Goal: Information Seeking & Learning: Learn about a topic

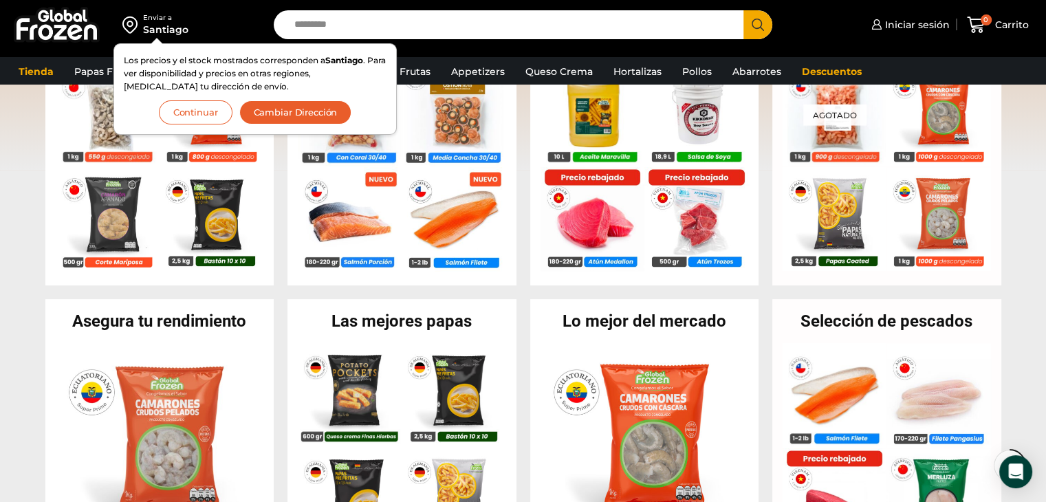
scroll to position [275, 0]
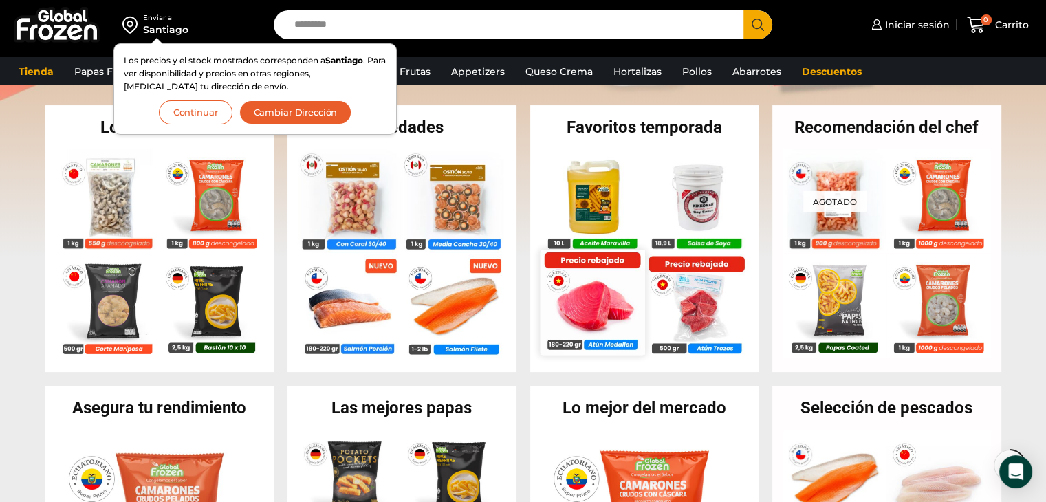
click at [608, 306] on img at bounding box center [592, 302] width 105 height 105
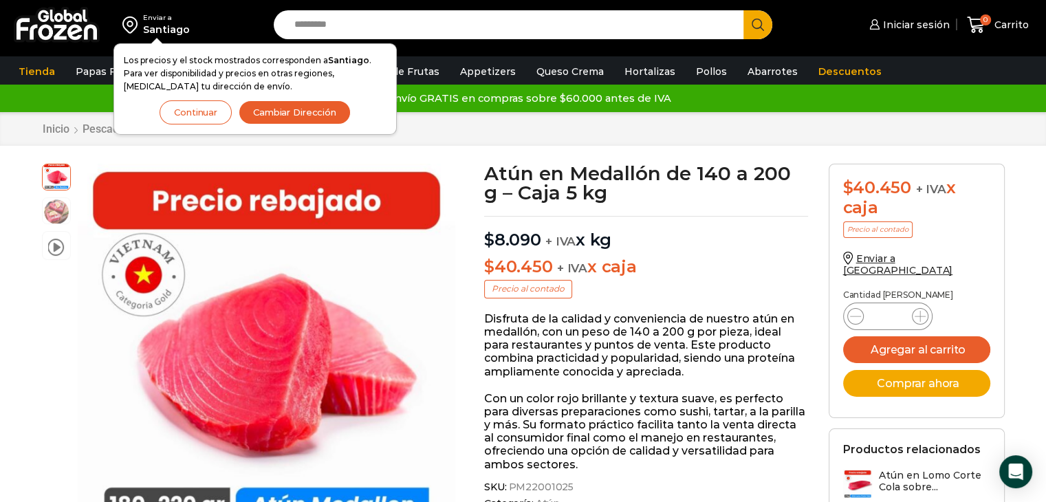
click at [200, 112] on button "Continuar" at bounding box center [196, 112] width 72 height 24
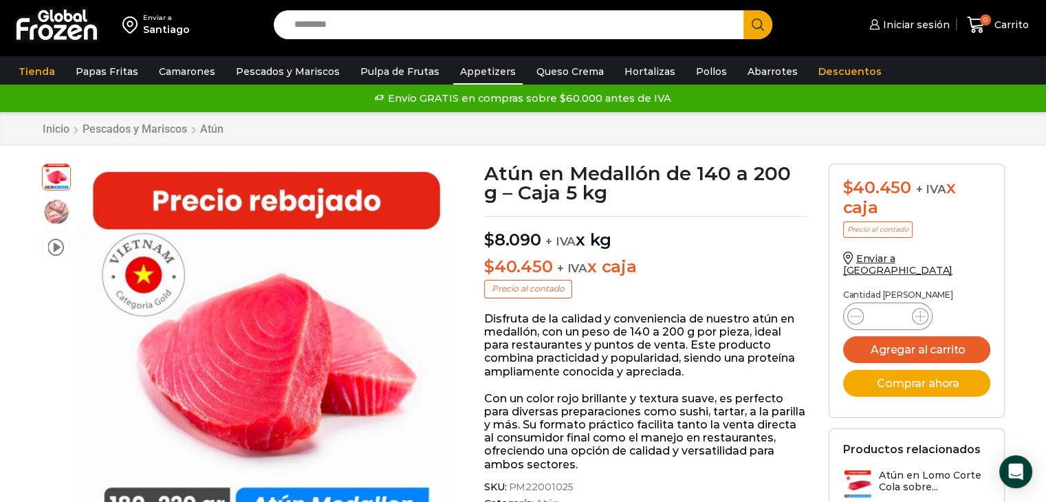
click at [460, 72] on link "Appetizers" at bounding box center [487, 71] width 69 height 26
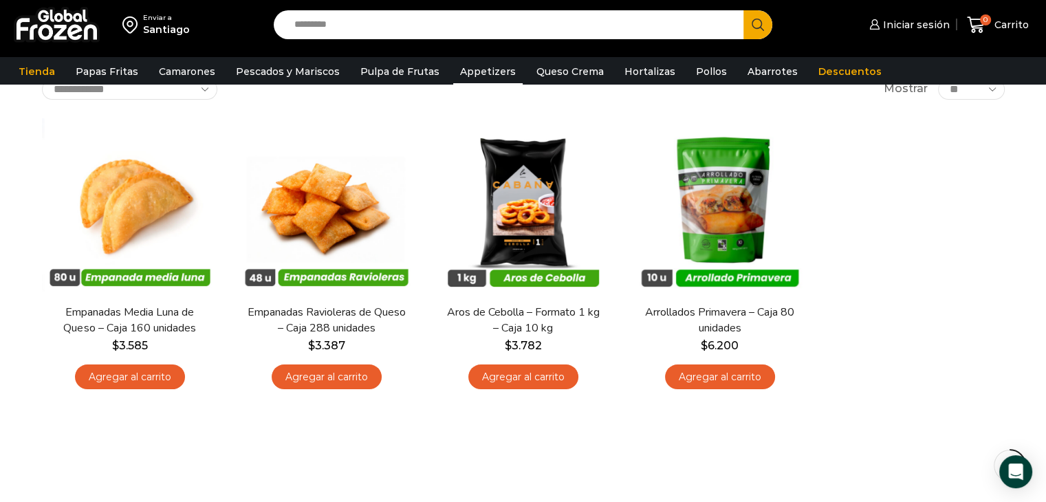
scroll to position [69, 0]
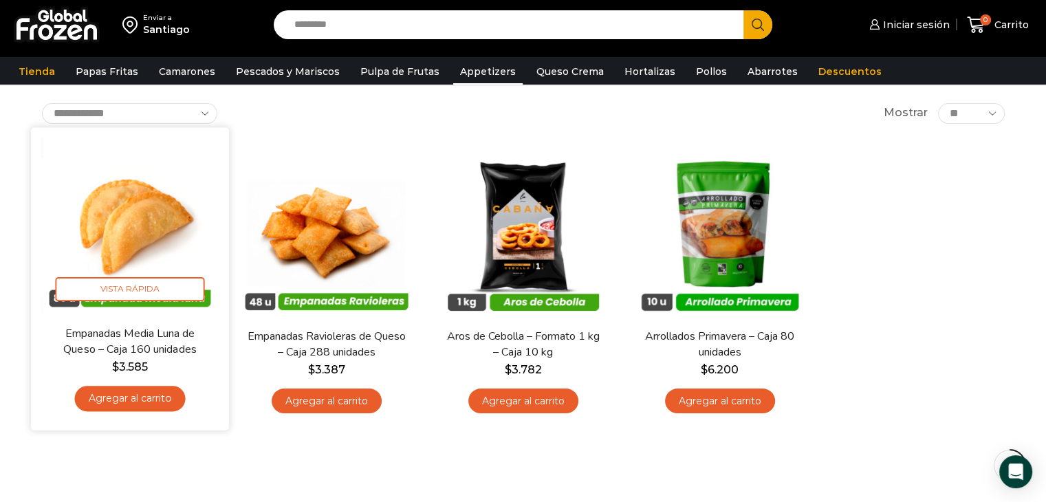
click at [129, 328] on link "Empanadas Media Luna de Queso – Caja 160 unidades" at bounding box center [130, 341] width 160 height 32
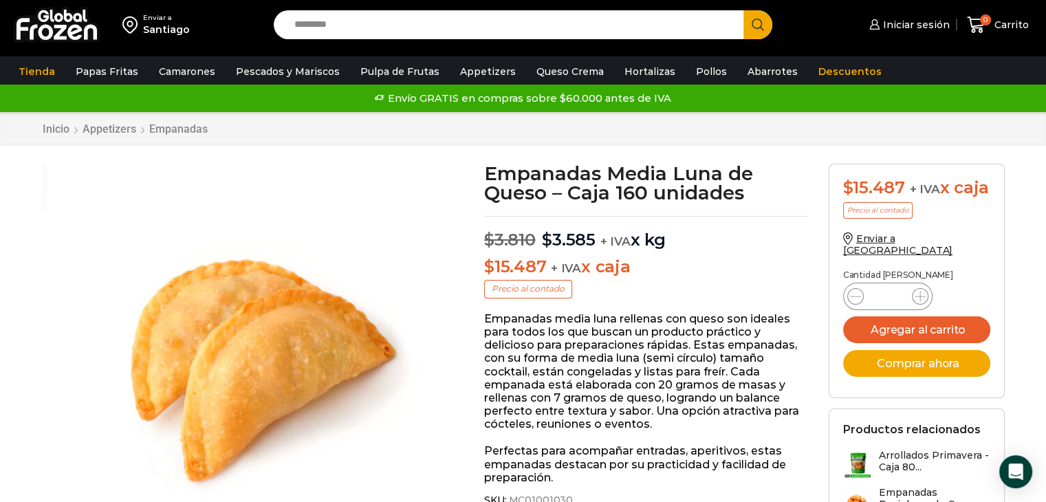
click at [46, 16] on img at bounding box center [57, 25] width 86 height 36
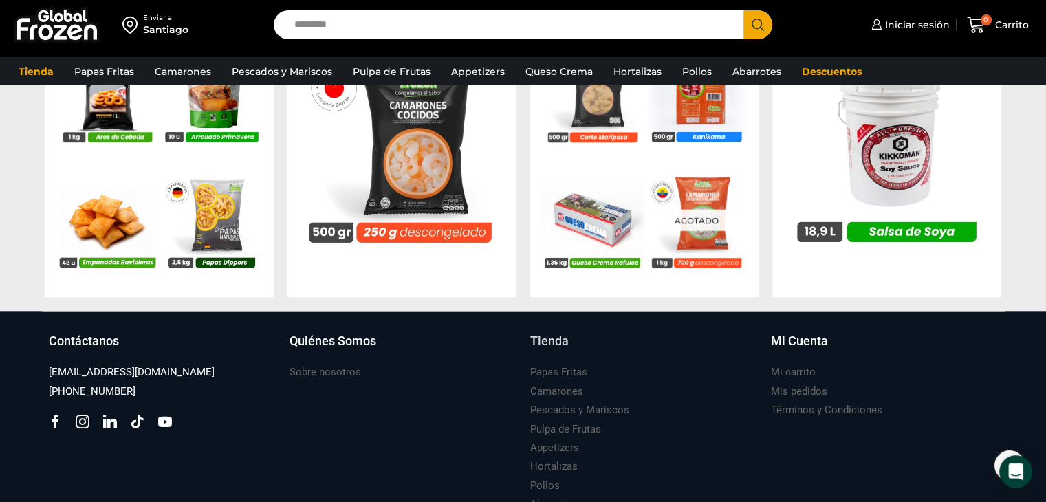
scroll to position [1523, 0]
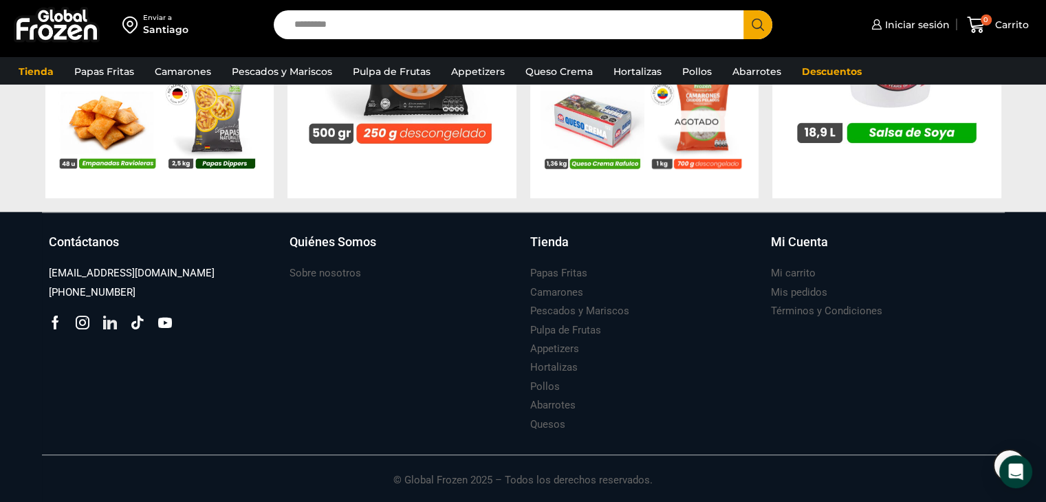
click at [115, 323] on icon at bounding box center [110, 323] width 14 height 14
click at [323, 268] on h3 "Sobre nosotros" at bounding box center [326, 273] width 72 height 14
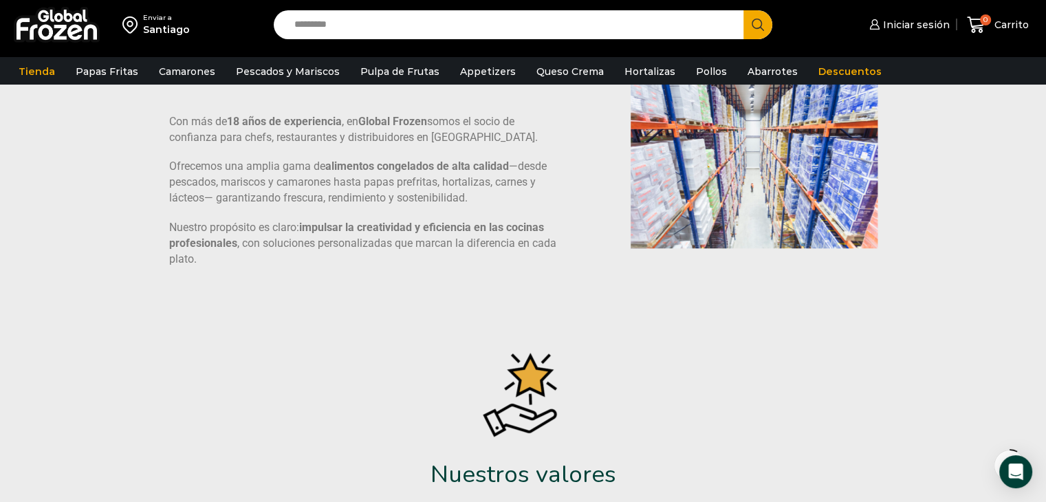
scroll to position [69, 0]
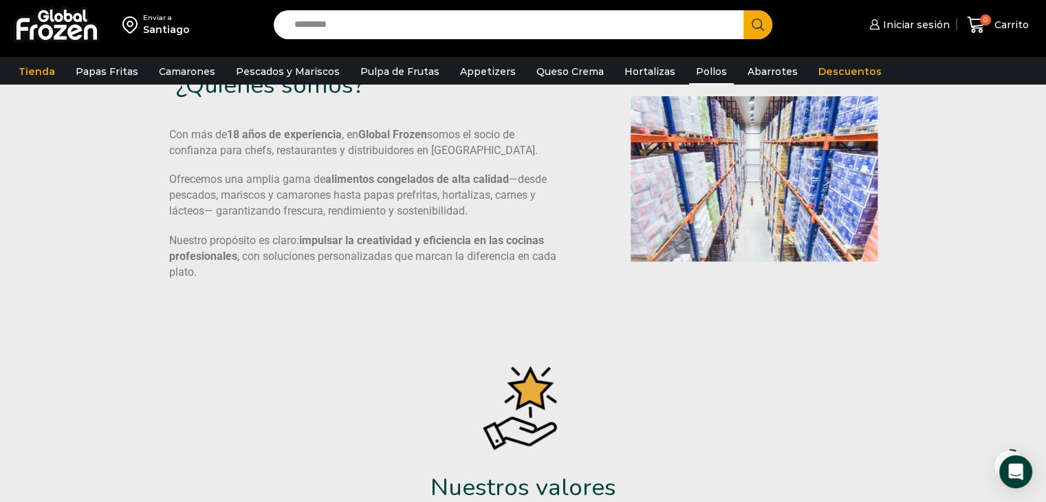
click at [691, 72] on link "Pollos" at bounding box center [711, 71] width 45 height 26
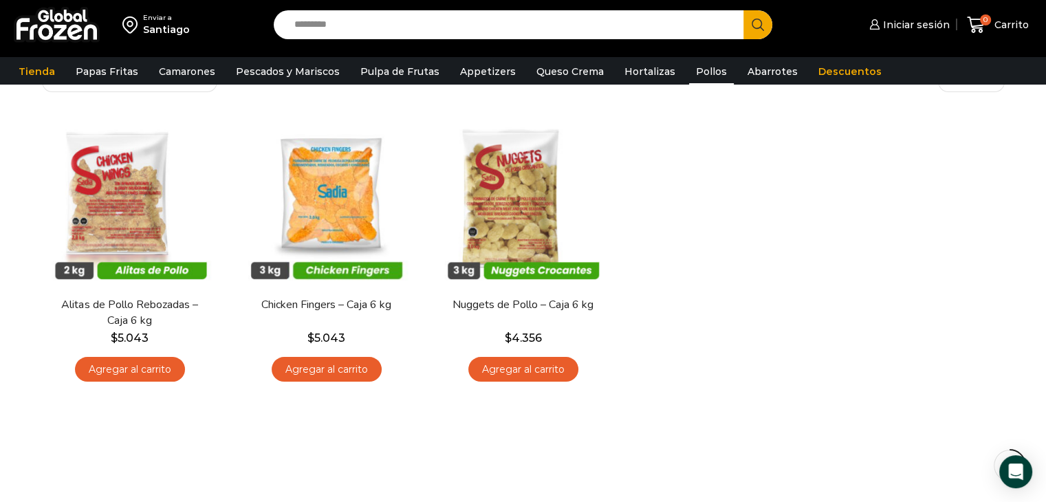
scroll to position [69, 0]
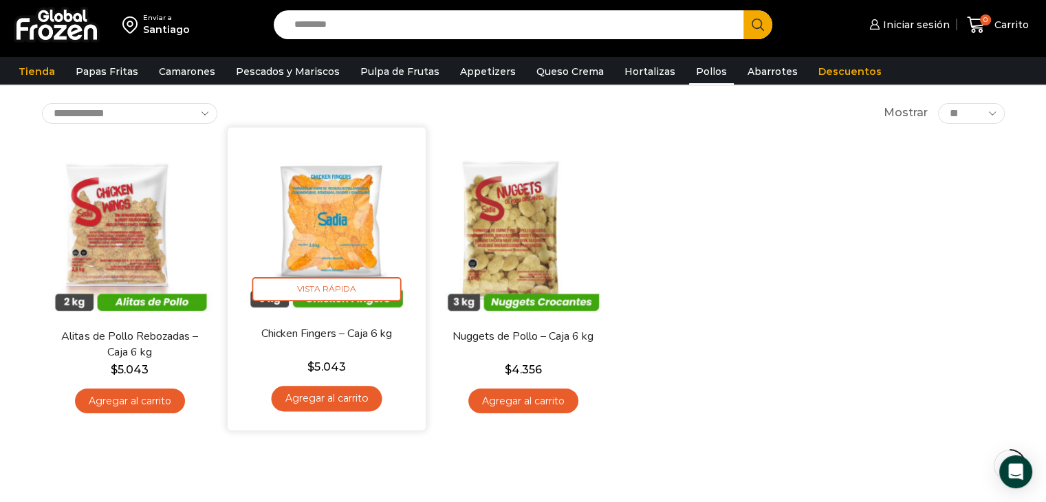
click at [338, 248] on img at bounding box center [326, 226] width 177 height 177
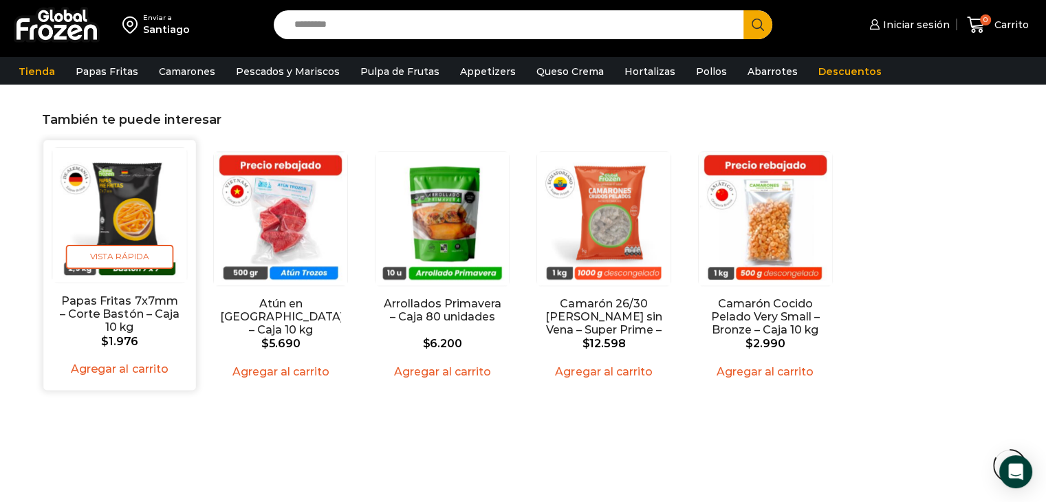
scroll to position [1307, 0]
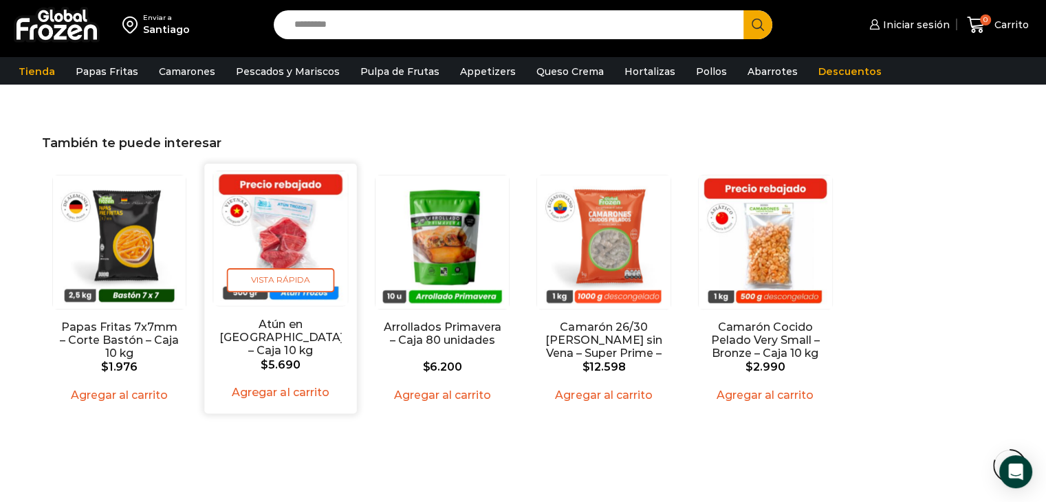
click at [297, 244] on img "2 / 5" at bounding box center [281, 238] width 134 height 134
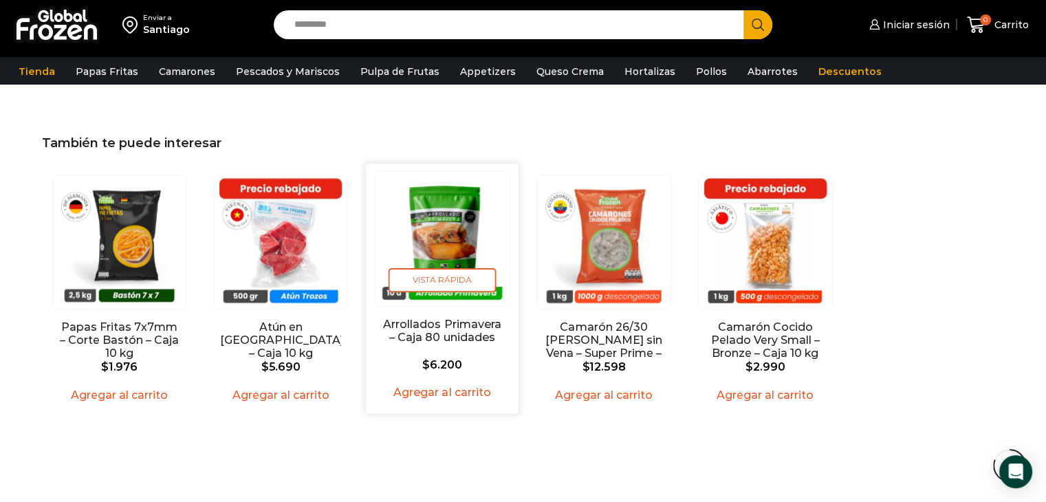
click at [451, 243] on img "3 / 5" at bounding box center [442, 238] width 134 height 134
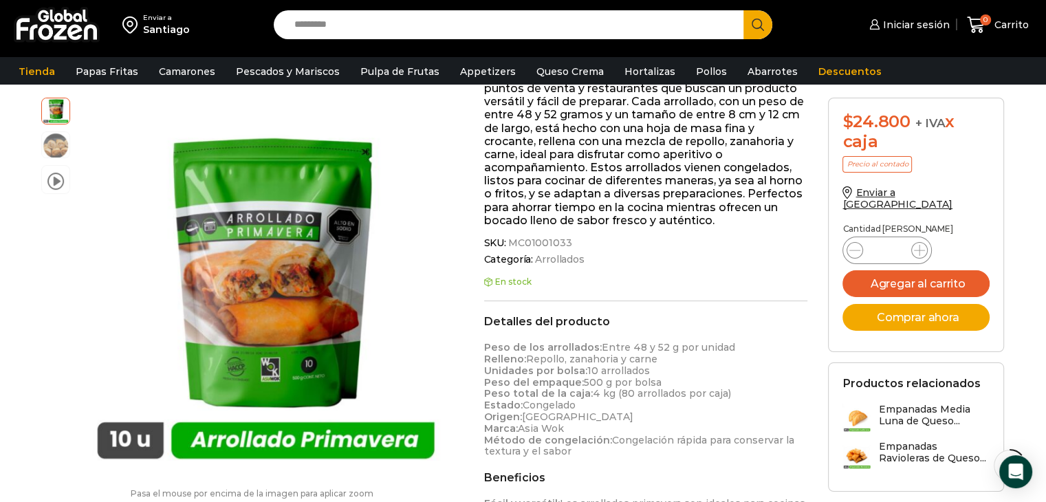
scroll to position [138, 0]
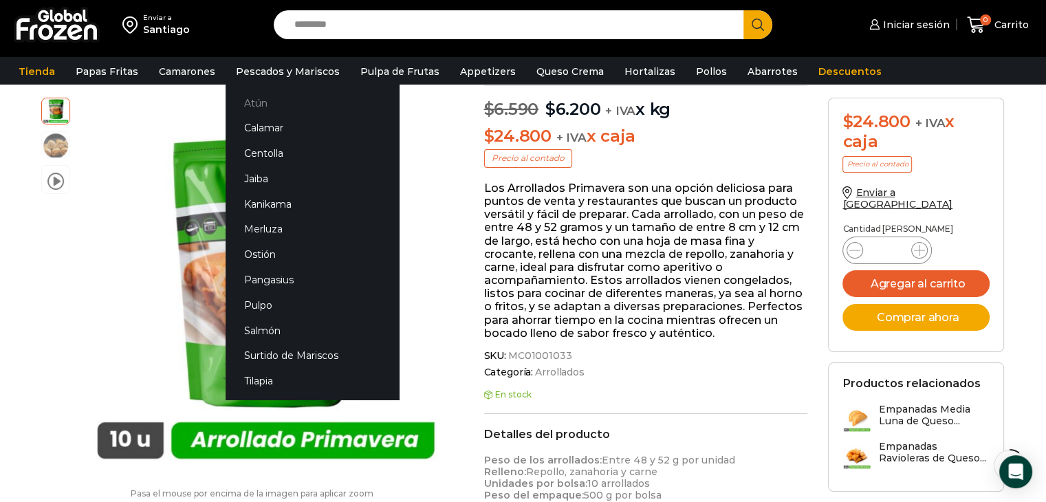
click at [246, 100] on link "Atún" at bounding box center [312, 102] width 173 height 25
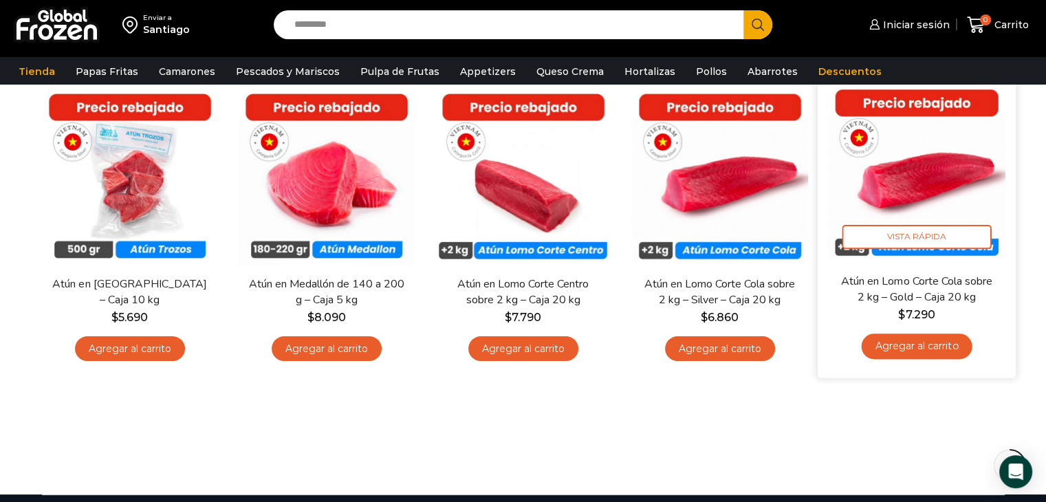
scroll to position [138, 0]
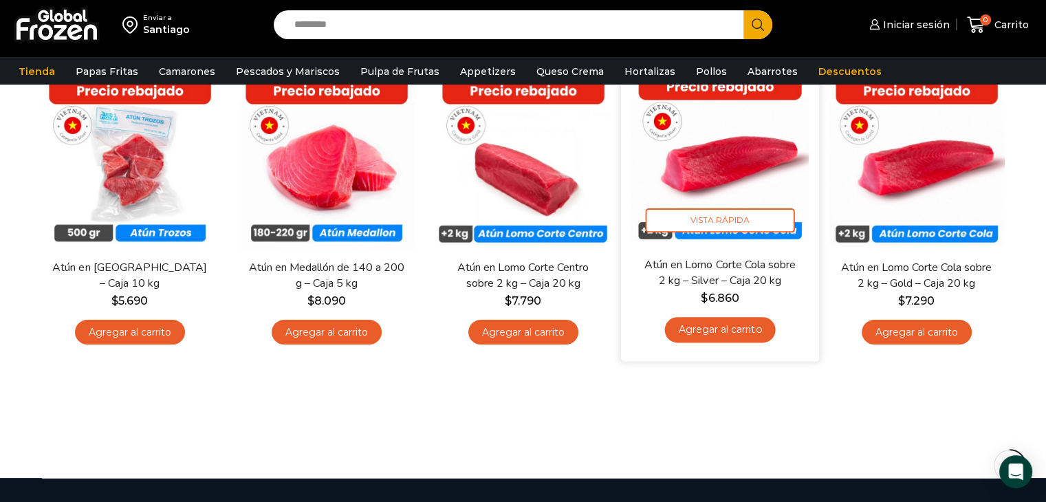
click at [734, 269] on link "Atún en Lomo Corte Cola sobre 2 kg – Silver – Caja 20 kg" at bounding box center [720, 273] width 160 height 32
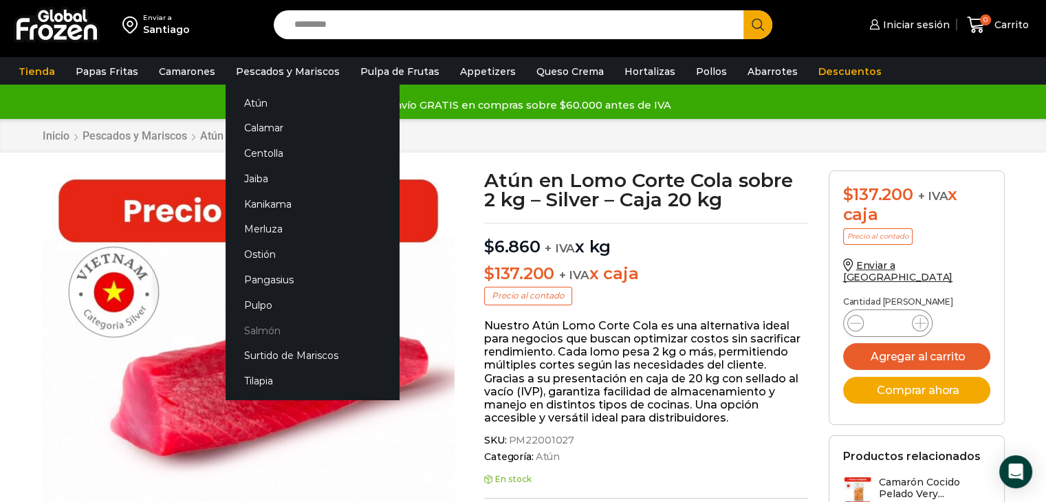
click at [250, 328] on link "Salmón" at bounding box center [312, 330] width 173 height 25
